Goal: Transaction & Acquisition: Purchase product/service

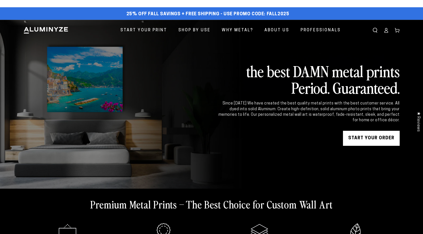
click at [375, 140] on link "START YOUR Order" at bounding box center [371, 138] width 57 height 15
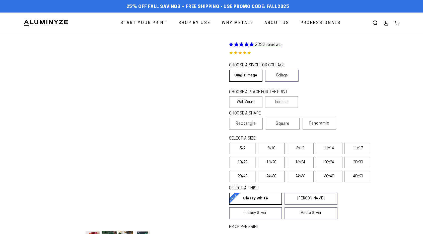
select select "**********"
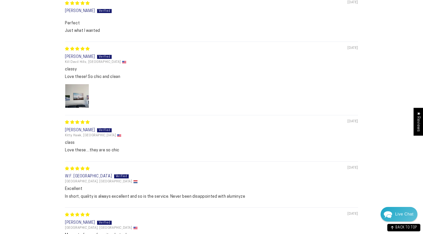
scroll to position [481, 0]
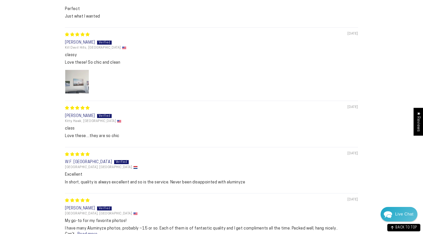
click at [79, 77] on img "Link to user picture 1" at bounding box center [77, 82] width 24 height 24
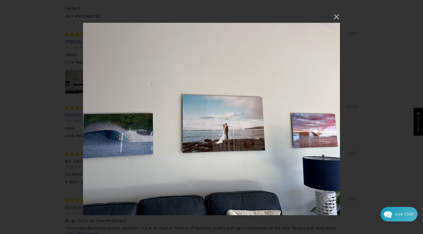
click at [351, 85] on div "× Loading..." at bounding box center [211, 117] width 423 height 234
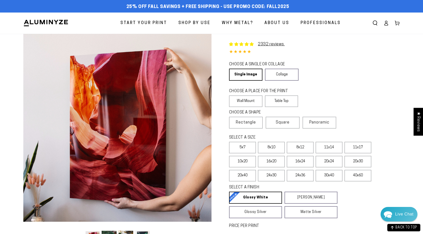
scroll to position [481, 0]
